Goal: Transaction & Acquisition: Purchase product/service

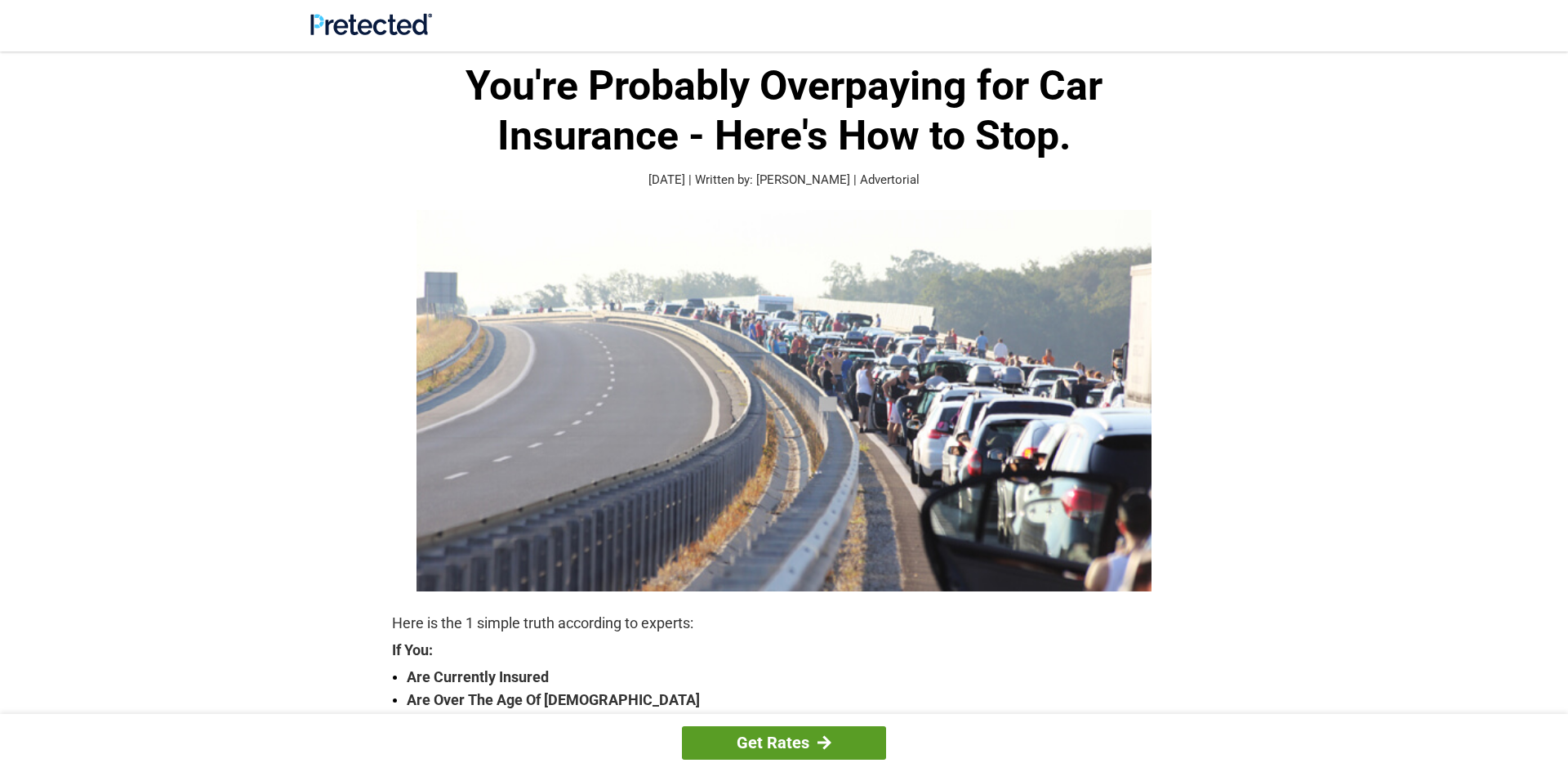
click at [790, 746] on link "Get Rates" at bounding box center [783, 742] width 204 height 33
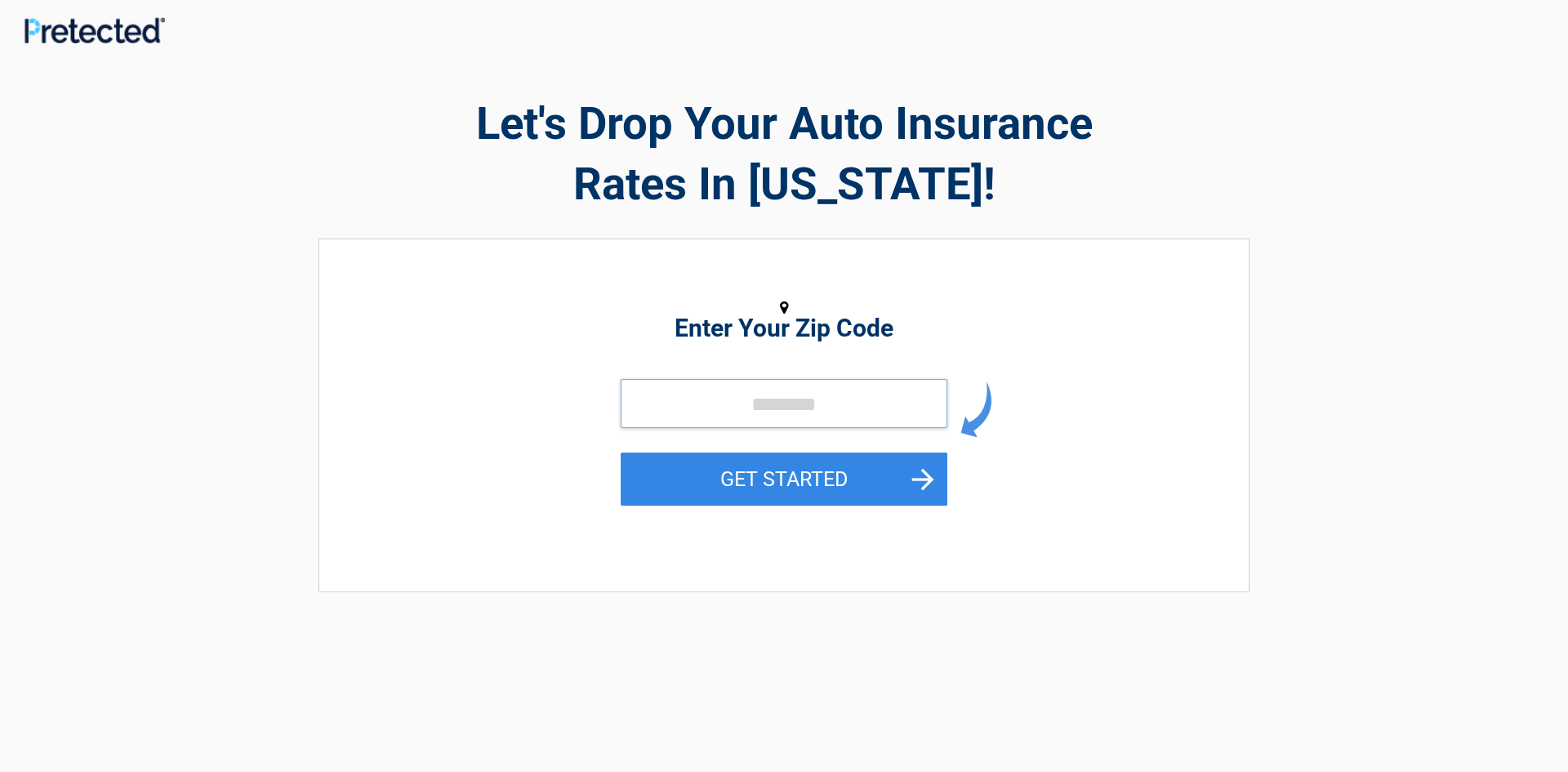
click at [674, 406] on input "tel" at bounding box center [784, 403] width 326 height 49
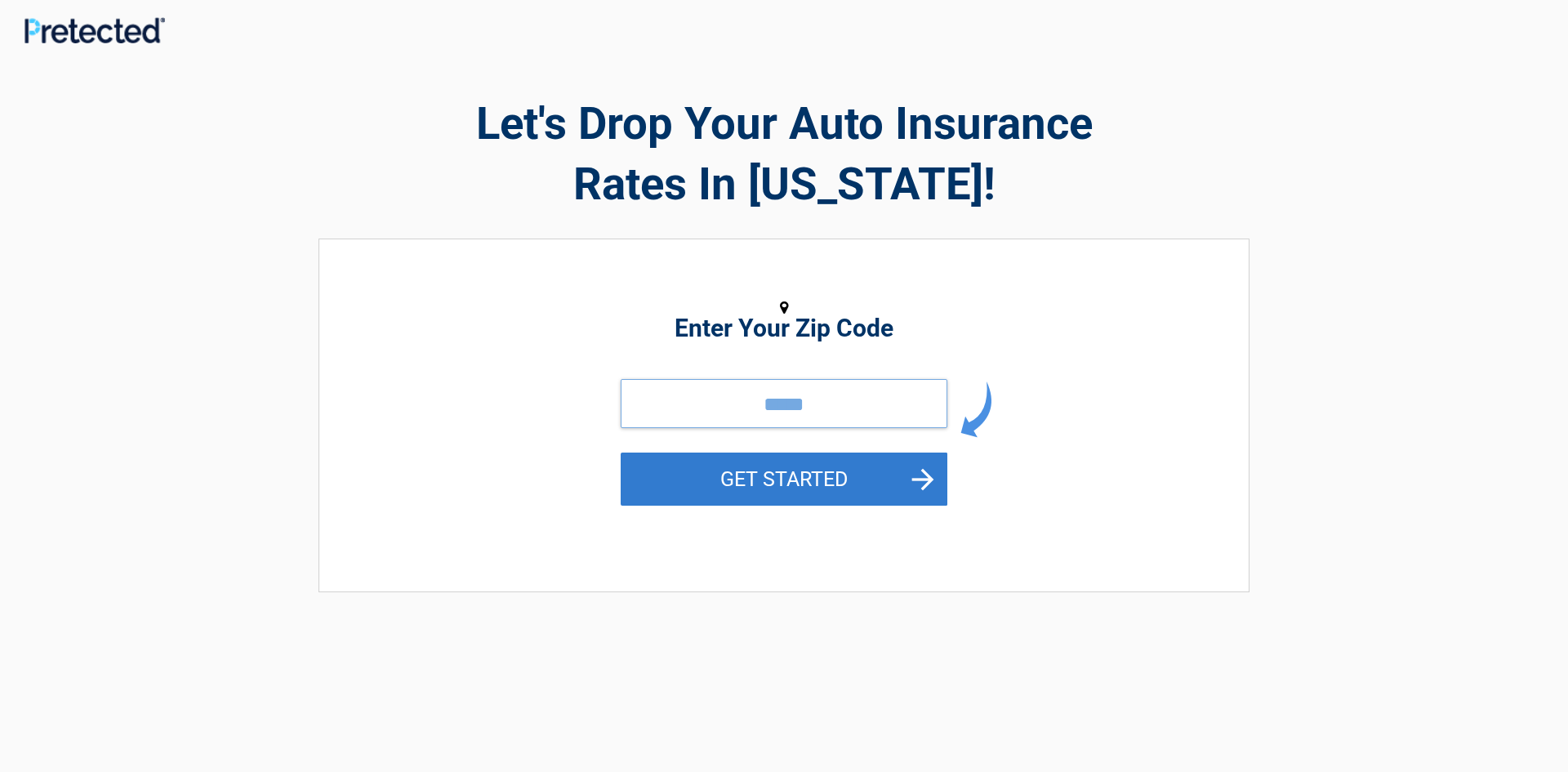
type input "*****"
click at [922, 479] on button "GET STARTED" at bounding box center [784, 479] width 326 height 53
